Goal: Use online tool/utility: Utilize a website feature to perform a specific function

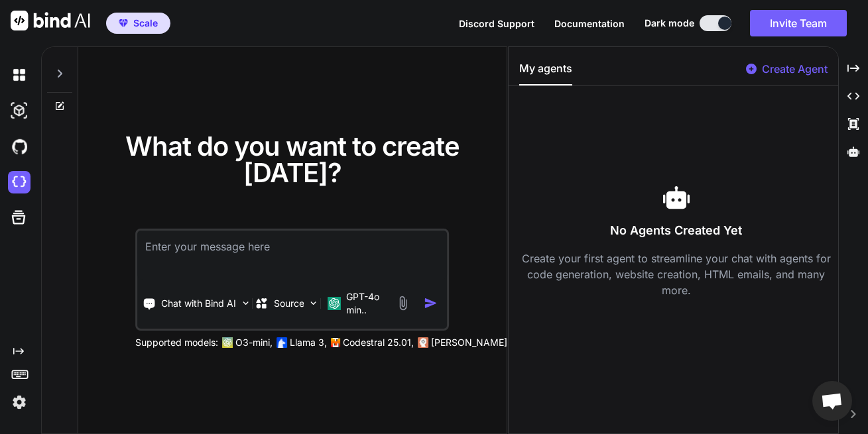
click at [206, 259] on textarea at bounding box center [292, 255] width 310 height 49
click at [261, 271] on textarea at bounding box center [292, 255] width 310 height 49
click at [211, 249] on textarea at bounding box center [292, 255] width 310 height 49
click at [375, 243] on textarea at bounding box center [292, 255] width 310 height 49
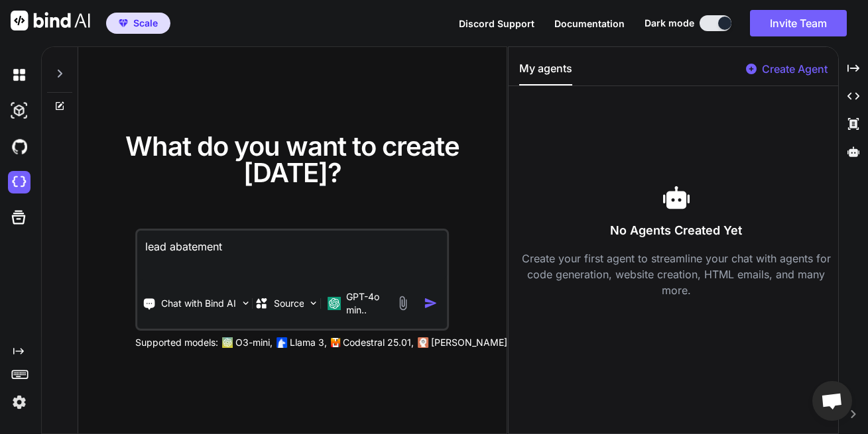
click at [290, 237] on textarea "lead abatement" at bounding box center [292, 255] width 310 height 49
click at [225, 247] on textarea "lead abatement Company Website." at bounding box center [292, 255] width 310 height 49
type textarea "lead abatement construction Company Website."
click at [430, 306] on img "button" at bounding box center [432, 304] width 14 height 14
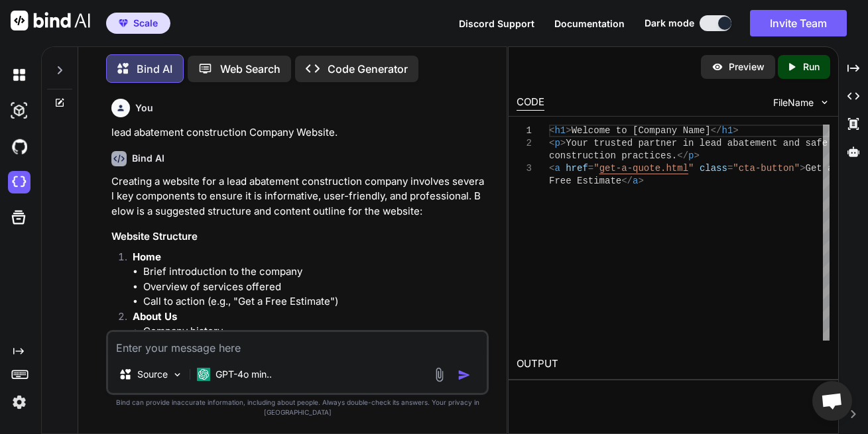
click at [150, 130] on p "lead abatement construction Company Website." at bounding box center [298, 132] width 375 height 15
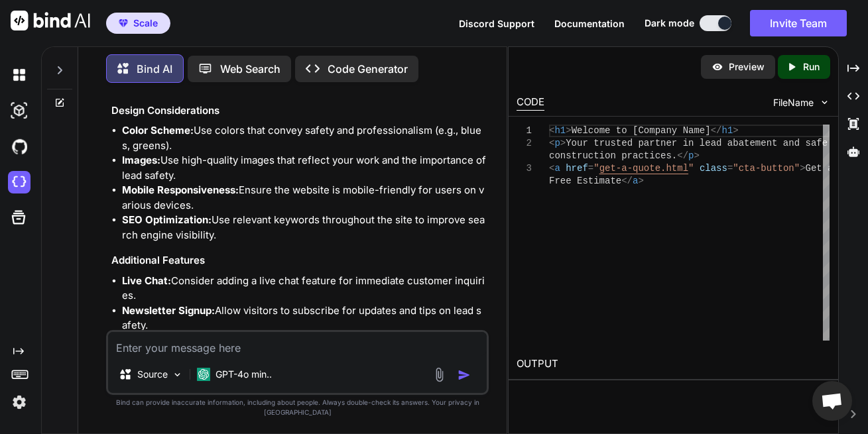
scroll to position [1418, 0]
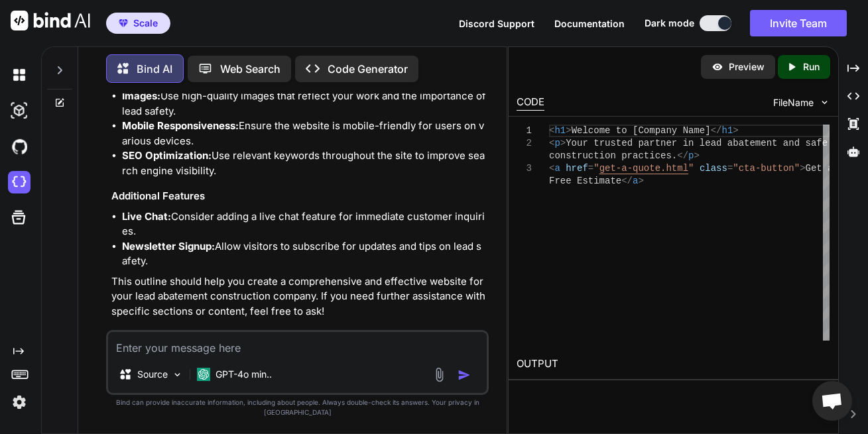
click at [339, 356] on textarea at bounding box center [297, 344] width 379 height 24
type textarea "[PERSON_NAME] Homeland Construction is the Name"
click at [469, 382] on img "button" at bounding box center [464, 375] width 13 height 13
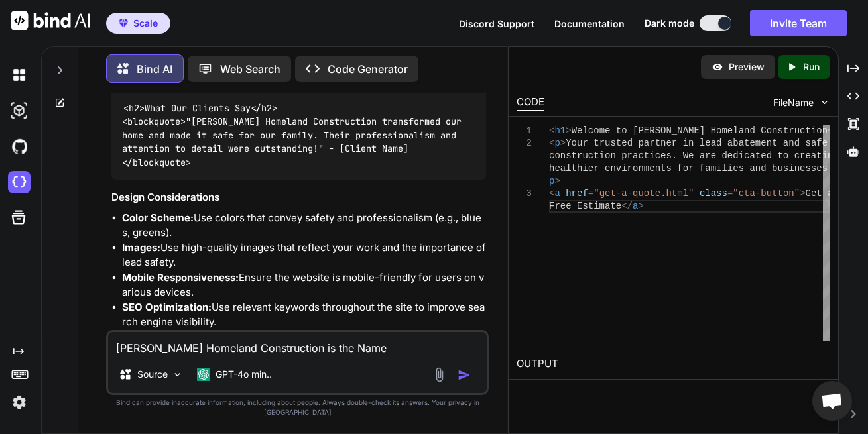
scroll to position [3064, 0]
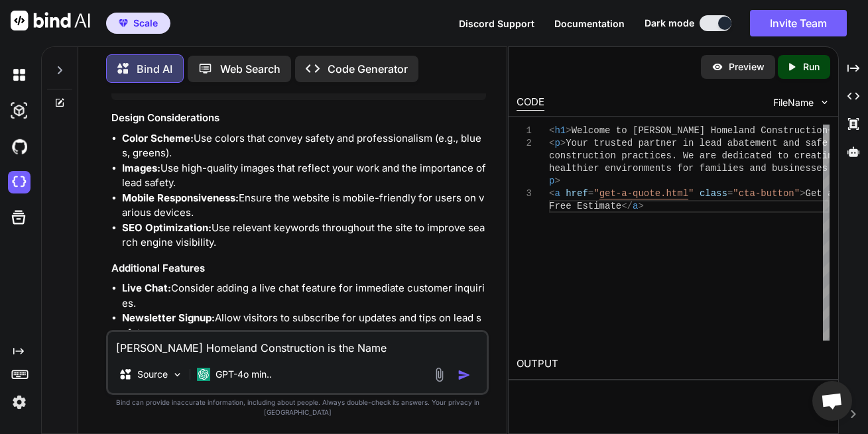
click at [327, 354] on textarea "[PERSON_NAME] Homeland Construction is the Name" at bounding box center [297, 344] width 379 height 24
click at [338, 389] on div "Source GPT-4o min.." at bounding box center [297, 378] width 379 height 32
click at [363, 356] on textarea "just a basic clean design whith a Hebrew/[DEMOGRAPHIC_DATA] builder theme" at bounding box center [297, 344] width 379 height 24
click at [333, 356] on textarea "just a basic clean design whith a Hebrew/egyption builder theme" at bounding box center [297, 344] width 379 height 24
click at [377, 356] on textarea "just a basic clean design whith a Hebrew/Egyption builder theme" at bounding box center [297, 344] width 379 height 24
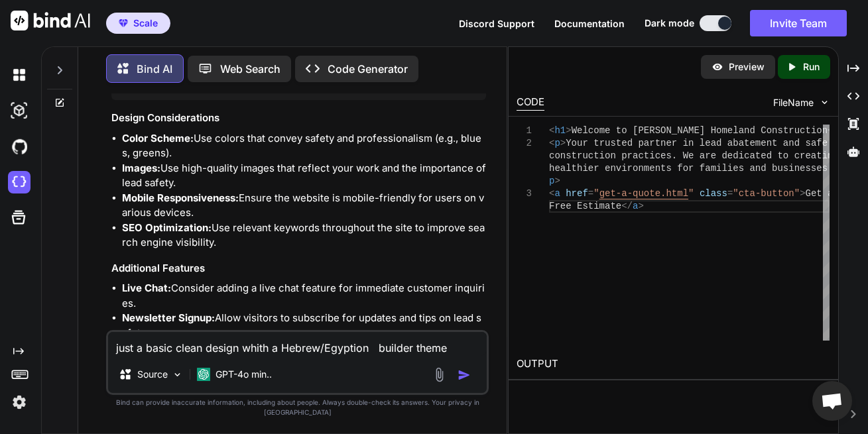
click at [345, 356] on textarea "just a basic clean design whith a Hebrew/Egyption builder theme" at bounding box center [297, 344] width 379 height 24
click at [360, 356] on textarea "just a basic clean design whith a Hebrew/[GEOGRAPHIC_DATA]-ion builder theme" at bounding box center [297, 344] width 379 height 24
click at [358, 356] on textarea "just a basic clean design whith a Hebrew/[GEOGRAPHIC_DATA]-ion builder theme" at bounding box center [297, 344] width 379 height 24
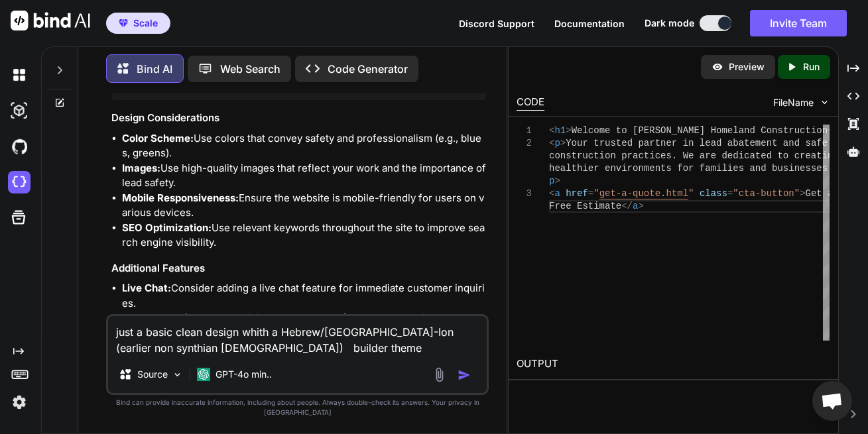
click at [127, 366] on div "just a basic clean design whith a Hebrew/[GEOGRAPHIC_DATA]-Ion (earlier non syn…" at bounding box center [297, 354] width 383 height 81
click at [123, 356] on textarea "just a basic clean design whith a Hebrew/[GEOGRAPHIC_DATA]-Ion (earlier non syn…" at bounding box center [297, 336] width 379 height 40
click at [173, 356] on textarea "just a basic clean design whith a Hebrew/Egypt-Ion (earlier non Synthian [DEMOG…" at bounding box center [297, 336] width 379 height 40
click at [192, 356] on textarea "just a basic clean design whith a Hebrew/[GEOGRAPHIC_DATA]-Ion (earlier non Scy…" at bounding box center [297, 336] width 379 height 40
click at [210, 356] on textarea "just a basic clean design whith a Hebrew/Egypt-Ion (earlier non Scythian Greek …" at bounding box center [297, 336] width 379 height 40
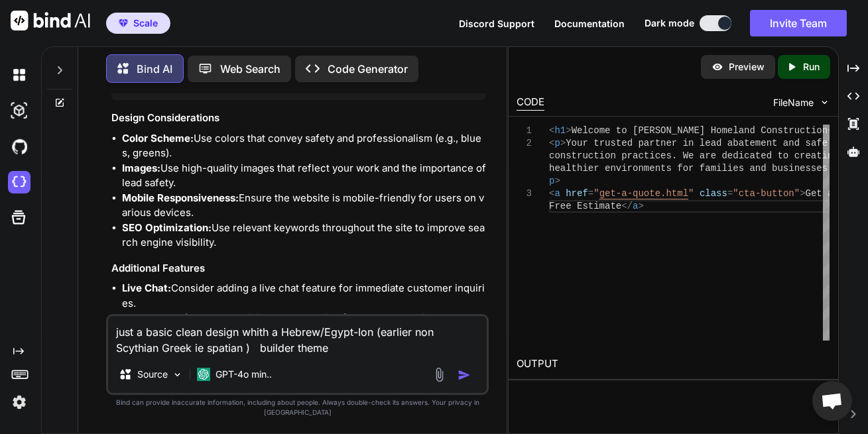
drag, startPoint x: 210, startPoint y: 360, endPoint x: 203, endPoint y: 354, distance: 9.0
click at [203, 354] on textarea "just a basic clean design whith a Hebrew/Egypt-Ion (earlier non Scythian Greek …" at bounding box center [297, 336] width 379 height 40
drag, startPoint x: 203, startPoint y: 354, endPoint x: 212, endPoint y: 361, distance: 10.9
click at [212, 356] on textarea "just a basic clean design whith a Hebrew/Egypt-Ion (earlier non Scythian Greek …" at bounding box center [297, 336] width 379 height 40
click at [223, 356] on textarea "just a basic clean design whith a Hebrew/Egypt-Ion (earlier non Scythian Greek …" at bounding box center [297, 336] width 379 height 40
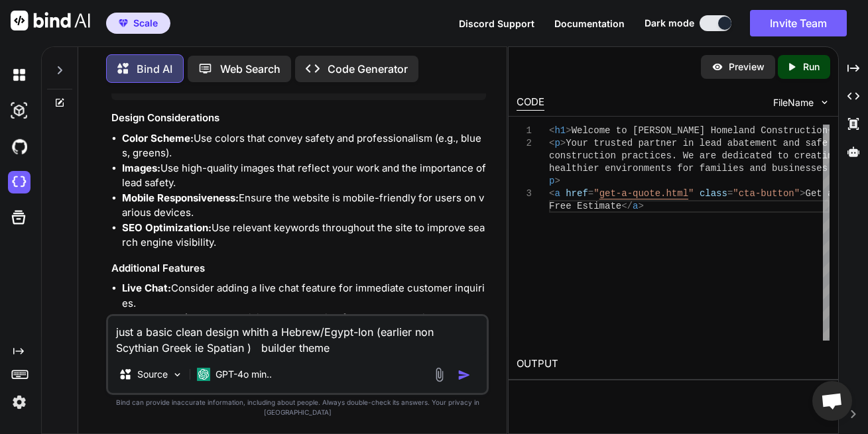
click at [226, 356] on textarea "just a basic clean design whith a Hebrew/Egypt-Ion (earlier non Scythian Greek …" at bounding box center [297, 336] width 379 height 40
click at [247, 356] on textarea "just a basic clean design whith a Hebrew/Egypt-Ion (earlier non Scythian Greek …" at bounding box center [297, 336] width 379 height 40
click at [372, 356] on textarea "just a basic clean design whith a Hebrew/Egypt-Ion (earlier non [DEMOGRAPHIC_DA…" at bounding box center [297, 336] width 379 height 40
click at [367, 356] on textarea "just a basic clean design whith a Hebrew/Egypt-Ion (earlier non [DEMOGRAPHIC_DA…" at bounding box center [297, 336] width 379 height 40
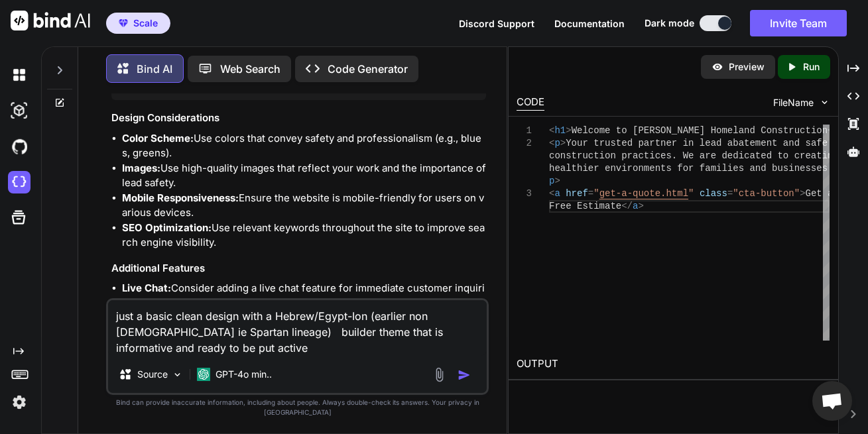
type textarea "just a basic clean design with a Hebrew/Egypt-Ion (earlier non [DEMOGRAPHIC_DAT…"
click at [462, 382] on img "button" at bounding box center [464, 375] width 13 height 13
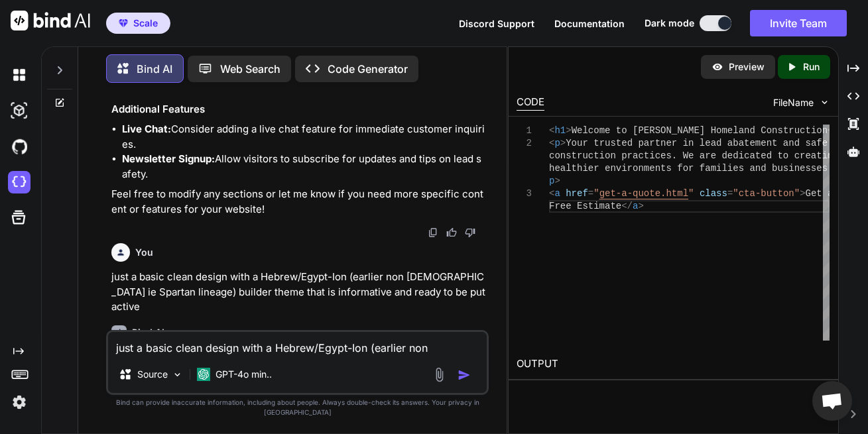
scroll to position [3303, 0]
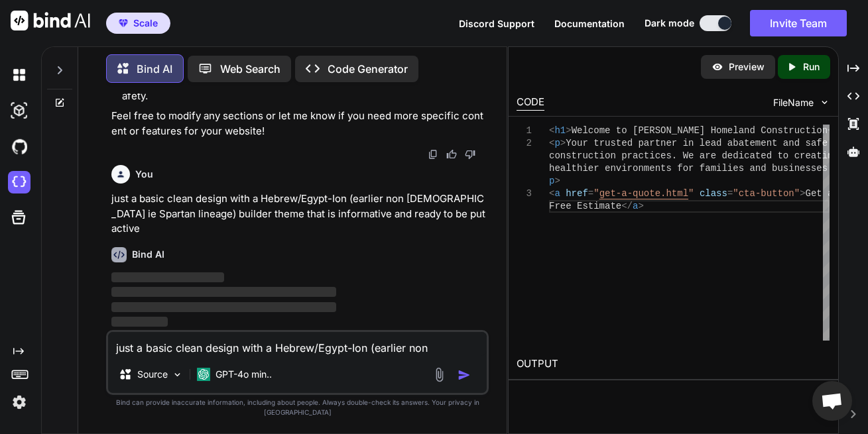
click at [810, 69] on p "Run" at bounding box center [811, 66] width 17 height 13
click at [745, 107] on div "CODE FileName" at bounding box center [674, 101] width 330 height 29
click at [299, 348] on textarea "just a basic clean design with a Hebrew/Egypt-Ion (earlier non [DEMOGRAPHIC_DAT…" at bounding box center [297, 344] width 379 height 24
click at [128, 356] on textarea "[PERSON_NAME] Contracting" at bounding box center [297, 344] width 379 height 24
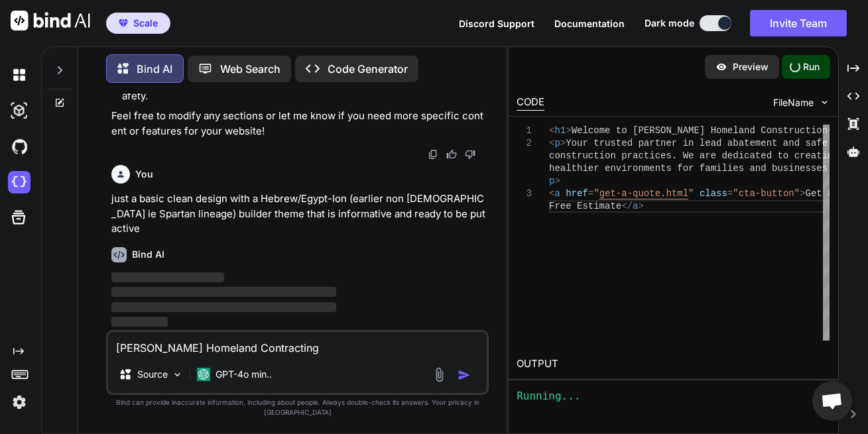
click at [306, 356] on textarea "[PERSON_NAME] Homeland Contracting" at bounding box center [297, 344] width 379 height 24
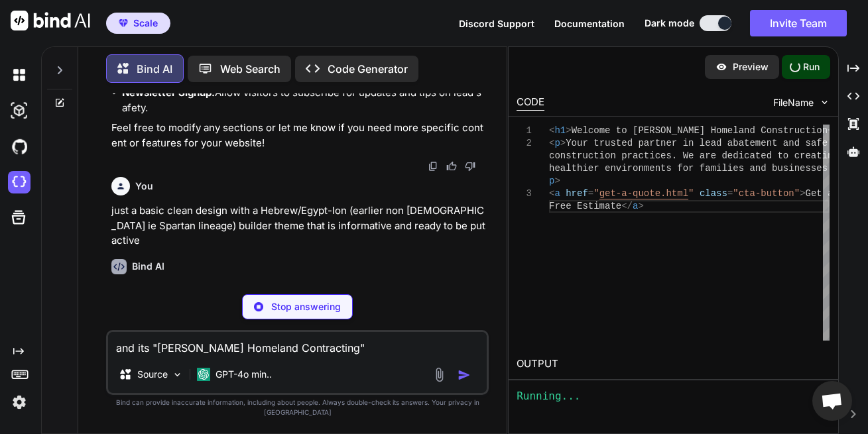
click at [325, 356] on textarea "and its "[PERSON_NAME] Homeland Contracting"" at bounding box center [297, 344] width 379 height 24
type textarea "and its "[PERSON_NAME] Homeland Contracting". apologies"
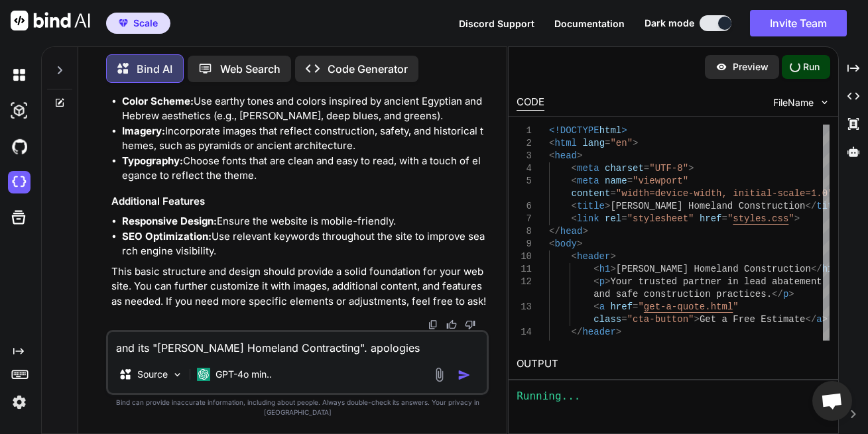
scroll to position [6016, 0]
click at [465, 381] on img "button" at bounding box center [464, 375] width 13 height 13
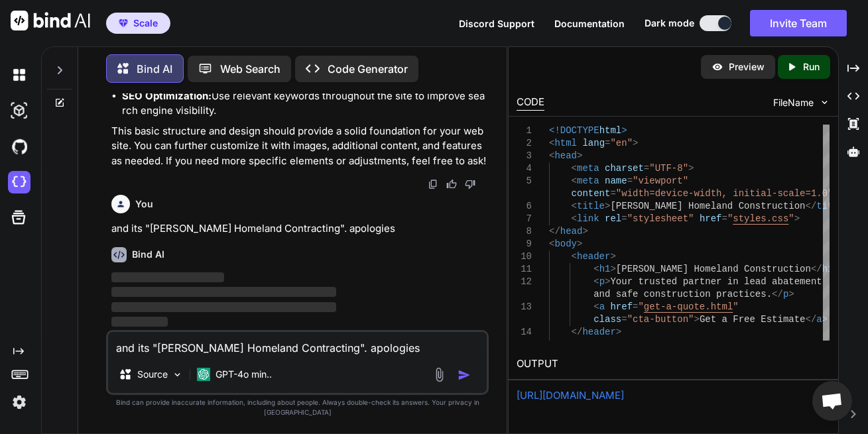
scroll to position [6157, 0]
click at [751, 70] on p "Preview" at bounding box center [747, 66] width 36 height 13
click at [242, 381] on p "GPT-4o min.." at bounding box center [244, 374] width 56 height 13
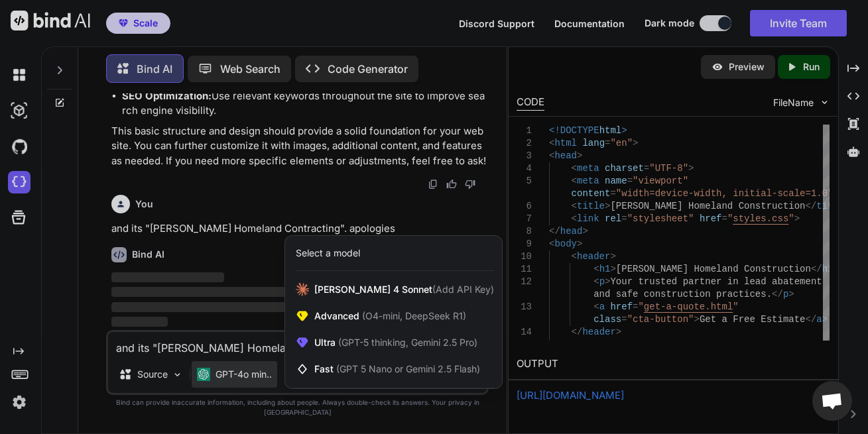
click at [224, 243] on div at bounding box center [434, 217] width 868 height 434
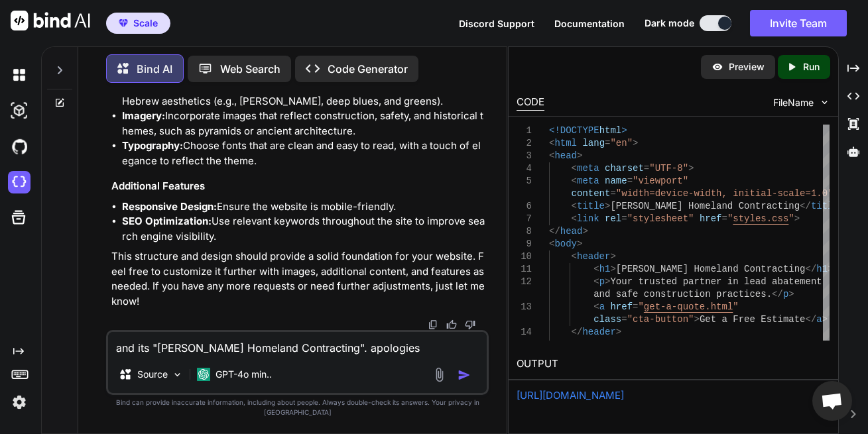
scroll to position [8855, 0]
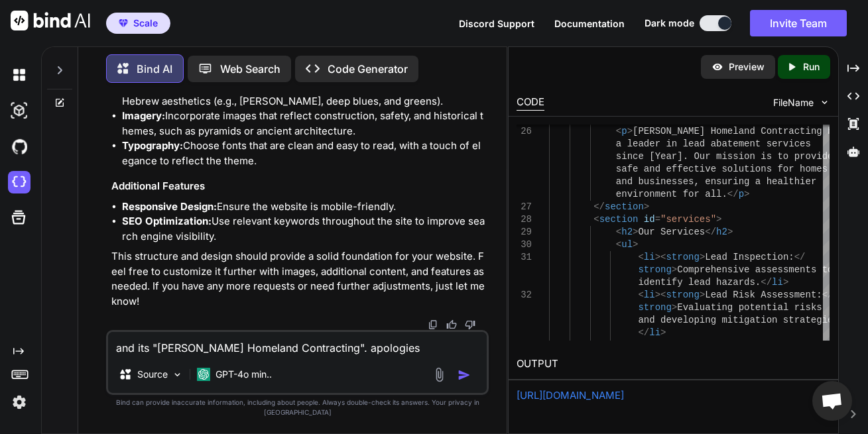
click at [734, 63] on p "Preview" at bounding box center [747, 66] width 36 height 13
click at [801, 64] on icon "Created with Pixso." at bounding box center [794, 67] width 17 height 12
click at [624, 400] on link "[URL][DOMAIN_NAME]" at bounding box center [570, 395] width 107 height 13
click at [335, 70] on div "Created with Pixso. Code Generator" at bounding box center [356, 69] width 123 height 27
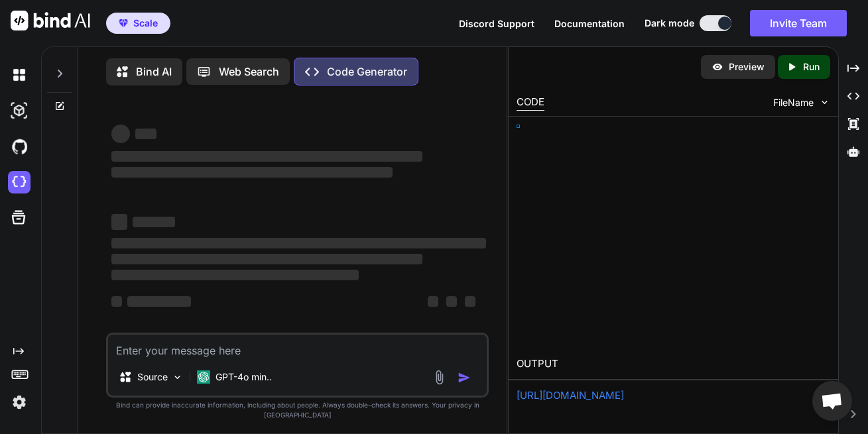
click at [335, 64] on p "Code Generator" at bounding box center [367, 72] width 80 height 16
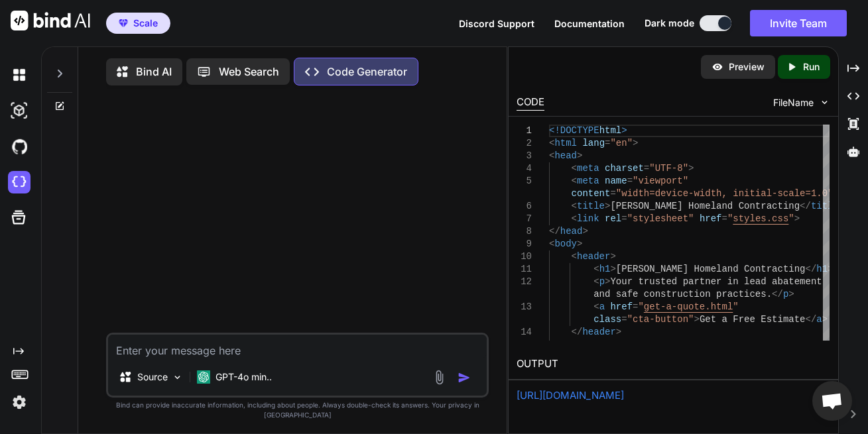
click at [144, 71] on p "Bind AI" at bounding box center [154, 72] width 36 height 16
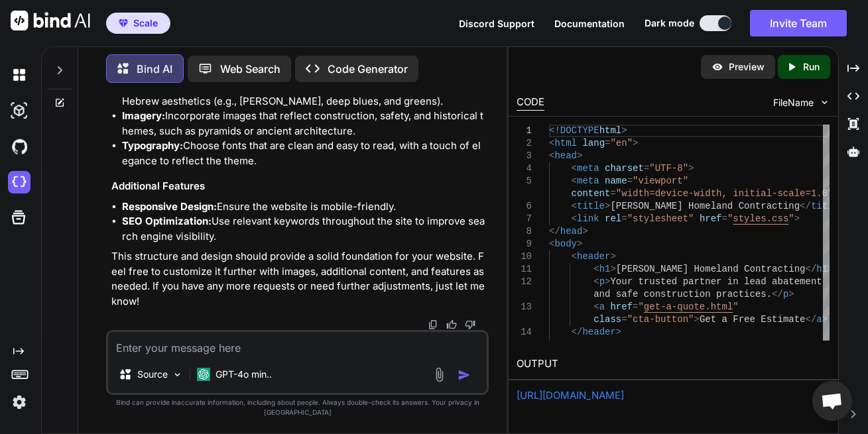
scroll to position [8855, 0]
click at [16, 148] on img at bounding box center [19, 146] width 23 height 23
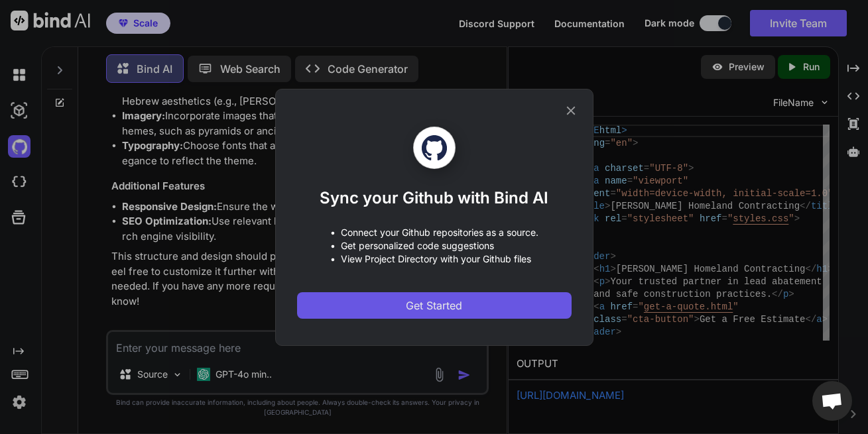
click at [451, 316] on button "Get Started" at bounding box center [434, 306] width 275 height 27
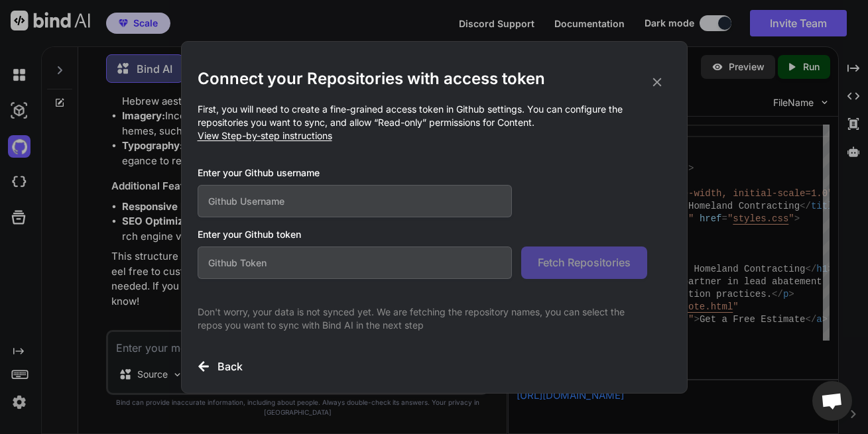
click at [389, 194] on input "text" at bounding box center [355, 201] width 315 height 33
type input "ifreedmen"
click at [379, 264] on input "text" at bounding box center [355, 263] width 315 height 33
click at [350, 249] on input "text" at bounding box center [355, 263] width 315 height 33
paste input "github_pat_11BUXL6OY0vU5a7of3KLOr_UOGRZGDsseA89kyHzzvko6baWPQANwh0ULP6JoffwtnEO…"
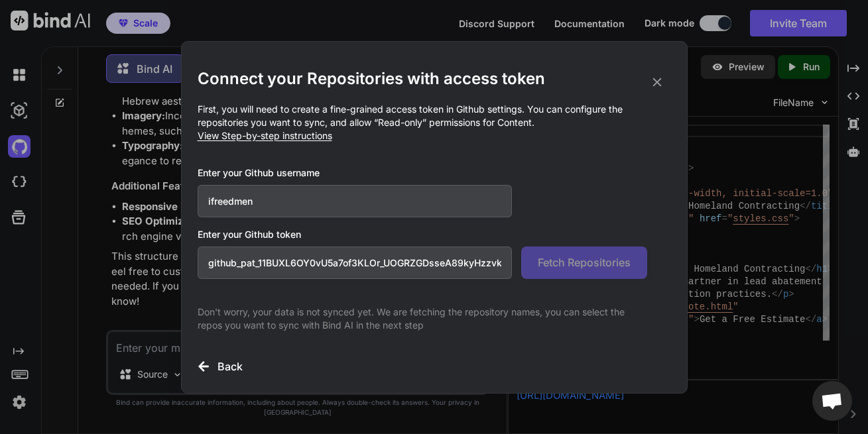
scroll to position [0, 239]
type input "github_pat_11BUXL6OY0vU5a7of3KLOr_UOGRZGDsseA89kyHzzvko6baWPQANwh0ULP6JoffwtnEO…"
click at [572, 259] on span "Fetch Repositories" at bounding box center [584, 263] width 93 height 16
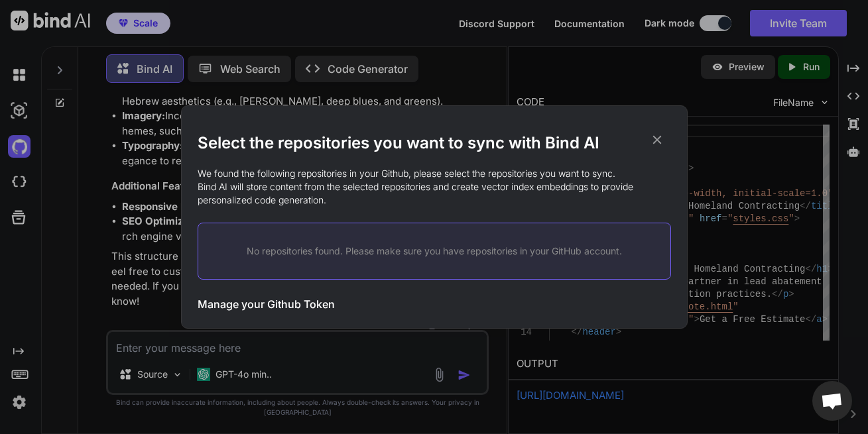
click at [237, 301] on h3 "Manage your Github Token" at bounding box center [266, 305] width 137 height 16
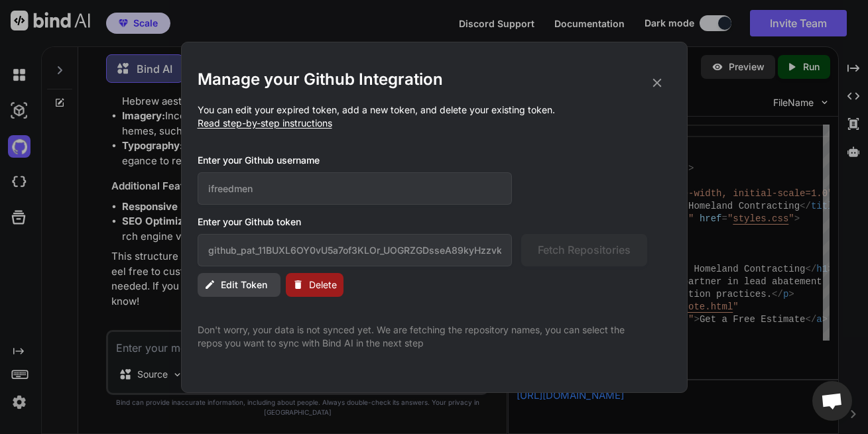
click at [654, 76] on icon at bounding box center [657, 83] width 15 height 15
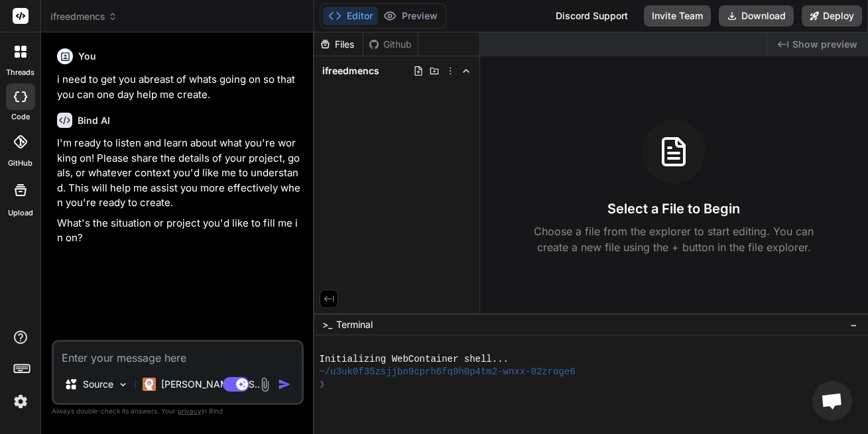
click at [174, 358] on textarea at bounding box center [178, 354] width 248 height 24
click at [165, 354] on textarea at bounding box center [178, 354] width 248 height 24
click at [27, 143] on icon at bounding box center [19, 141] width 13 height 13
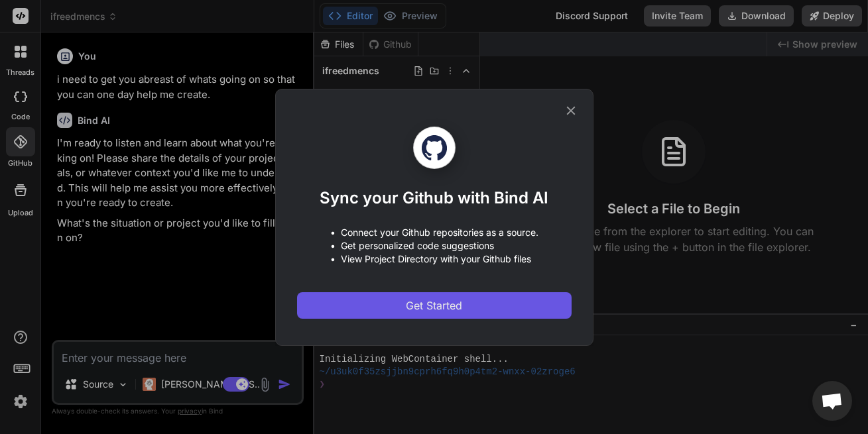
click at [421, 309] on span "Get Started" at bounding box center [434, 306] width 56 height 16
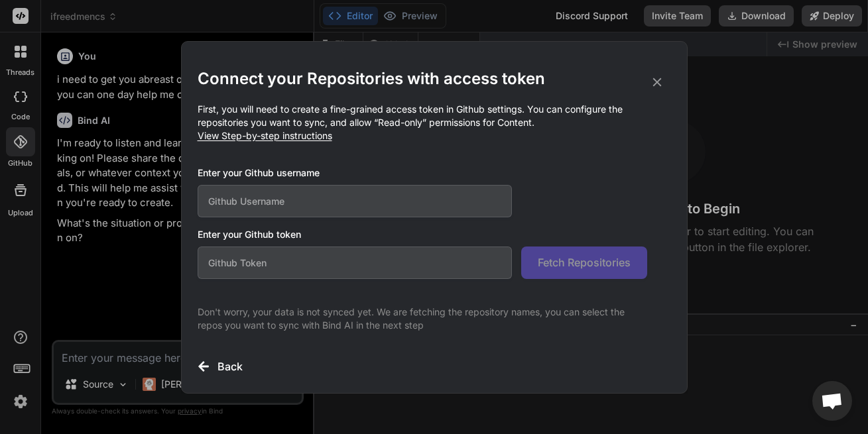
click at [342, 202] on input "text" at bounding box center [355, 201] width 315 height 33
type input "iFreedmen"
